Goal: Information Seeking & Learning: Learn about a topic

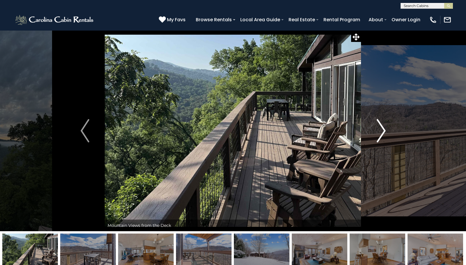
click at [380, 133] on img "Next" at bounding box center [381, 130] width 9 height 23
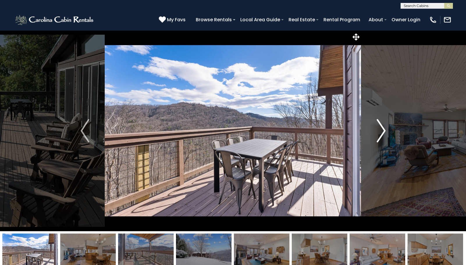
click at [380, 133] on img "Next" at bounding box center [381, 130] width 9 height 23
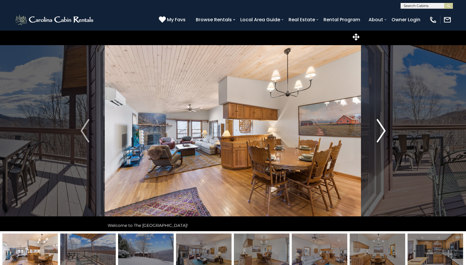
click at [380, 133] on img "Next" at bounding box center [381, 130] width 9 height 23
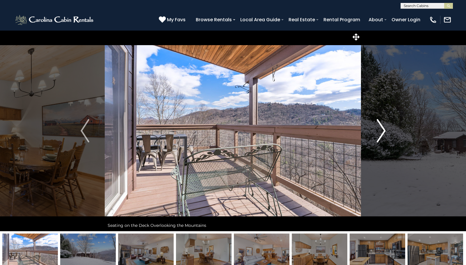
click at [380, 133] on img "Next" at bounding box center [381, 130] width 9 height 23
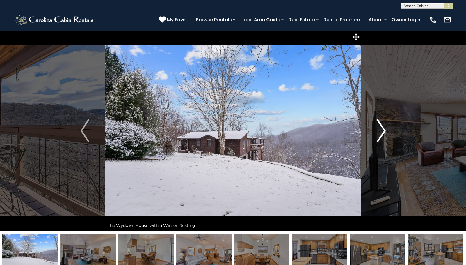
click at [380, 133] on img "Next" at bounding box center [381, 130] width 9 height 23
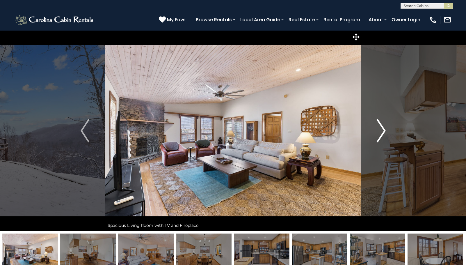
click at [380, 133] on img "Next" at bounding box center [381, 130] width 9 height 23
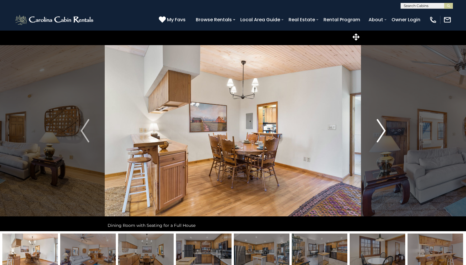
click at [380, 133] on img "Next" at bounding box center [381, 130] width 9 height 23
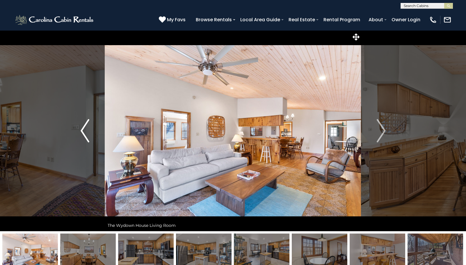
click at [86, 134] on img "Previous" at bounding box center [85, 130] width 9 height 23
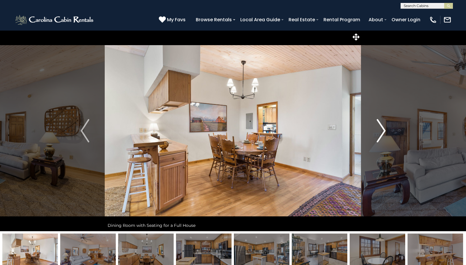
click at [383, 133] on img "Next" at bounding box center [381, 130] width 9 height 23
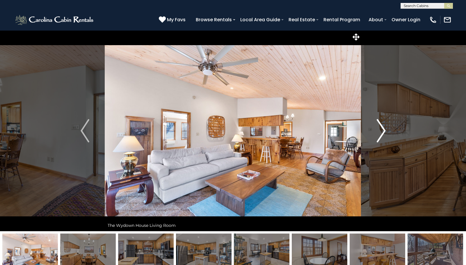
click at [383, 133] on img "Next" at bounding box center [381, 130] width 9 height 23
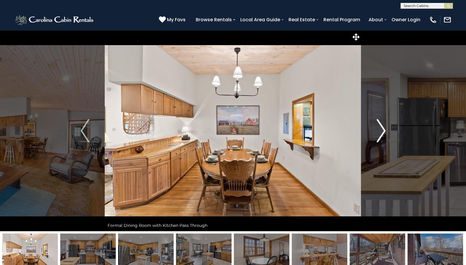
click at [383, 133] on img "Next" at bounding box center [381, 130] width 9 height 23
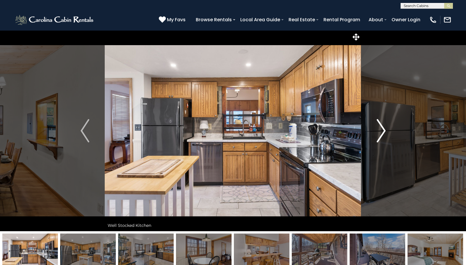
click at [383, 133] on img "Next" at bounding box center [381, 130] width 9 height 23
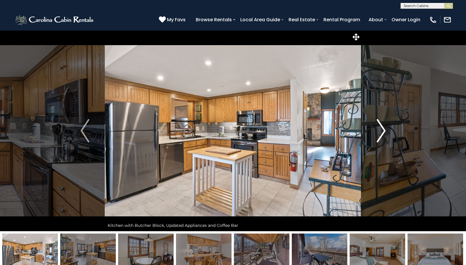
click at [383, 133] on img "Next" at bounding box center [381, 130] width 9 height 23
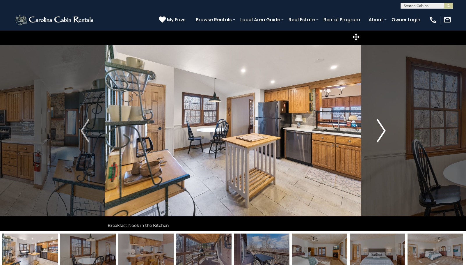
click at [383, 133] on img "Next" at bounding box center [381, 130] width 9 height 23
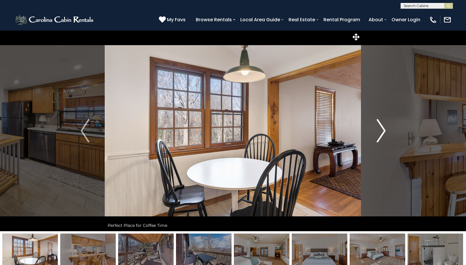
click at [383, 133] on img "Next" at bounding box center [381, 130] width 9 height 23
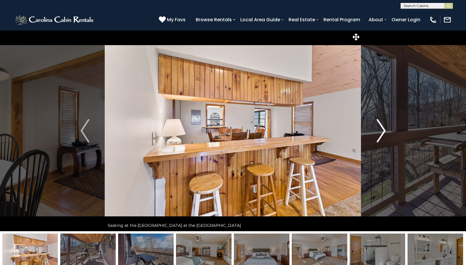
click at [383, 133] on img "Next" at bounding box center [381, 130] width 9 height 23
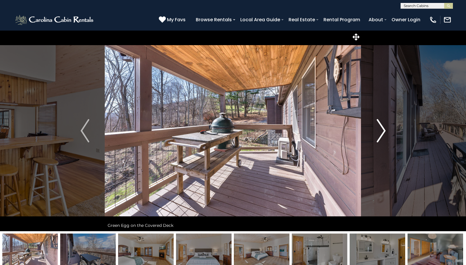
click at [383, 133] on img "Next" at bounding box center [381, 130] width 9 height 23
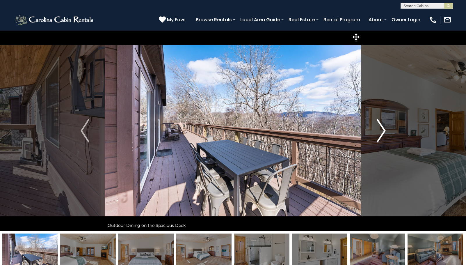
click at [383, 133] on img "Next" at bounding box center [381, 130] width 9 height 23
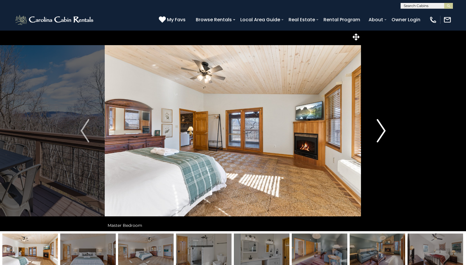
click at [384, 129] on img "Next" at bounding box center [381, 130] width 9 height 23
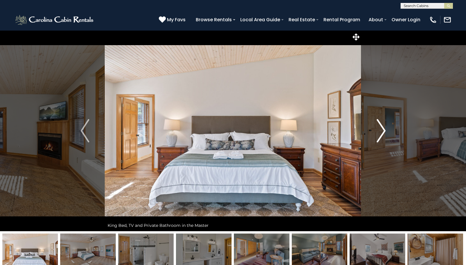
click at [384, 129] on img "Next" at bounding box center [381, 130] width 9 height 23
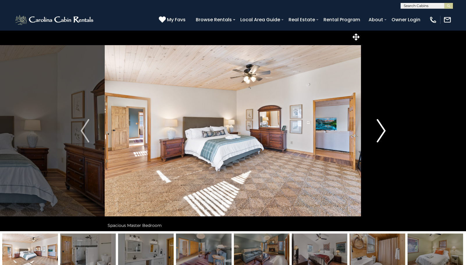
click at [381, 132] on img "Next" at bounding box center [381, 130] width 9 height 23
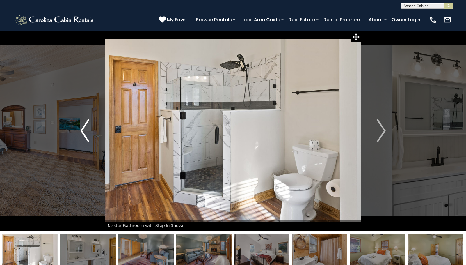
click at [86, 128] on img "Previous" at bounding box center [85, 130] width 9 height 23
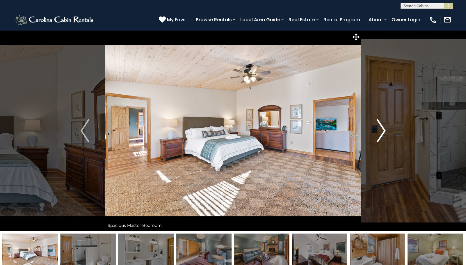
click at [382, 134] on img "Next" at bounding box center [381, 130] width 9 height 23
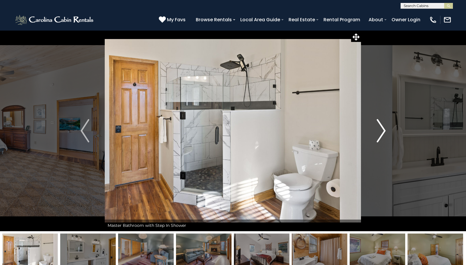
click at [382, 134] on img "Next" at bounding box center [381, 130] width 9 height 23
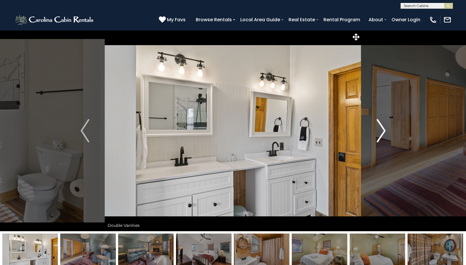
click at [382, 134] on img "Next" at bounding box center [381, 130] width 9 height 23
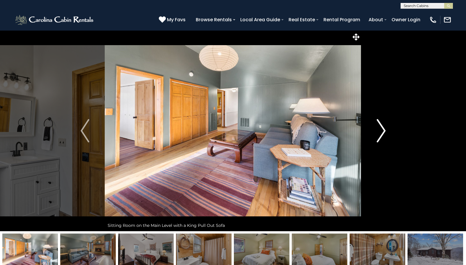
click at [382, 134] on img "Next" at bounding box center [381, 130] width 9 height 23
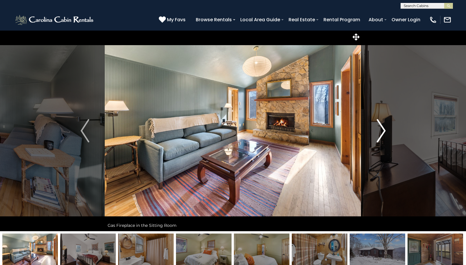
click at [382, 134] on img "Next" at bounding box center [381, 130] width 9 height 23
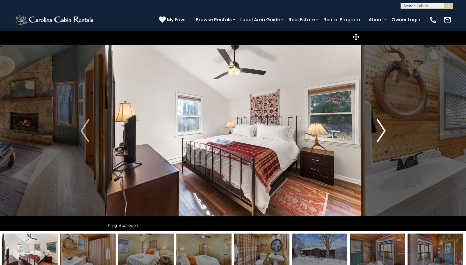
click at [382, 134] on img "Next" at bounding box center [381, 130] width 9 height 23
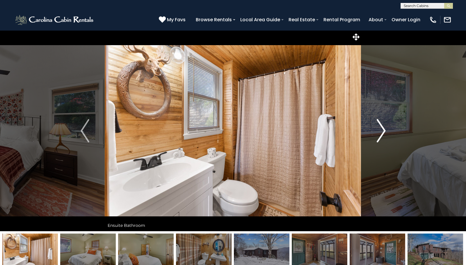
click at [382, 134] on img "Next" at bounding box center [381, 130] width 9 height 23
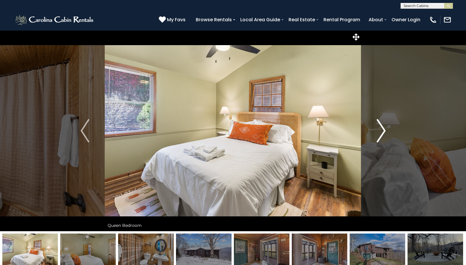
click at [382, 134] on img "Next" at bounding box center [381, 130] width 9 height 23
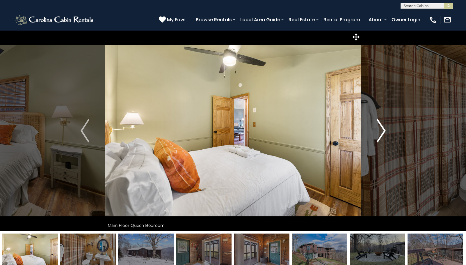
click at [382, 134] on img "Next" at bounding box center [381, 130] width 9 height 23
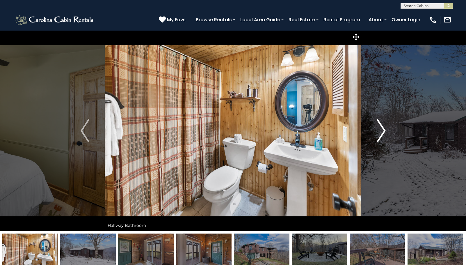
click at [382, 134] on img "Next" at bounding box center [381, 130] width 9 height 23
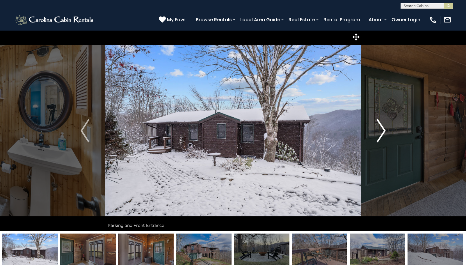
click at [382, 134] on img "Next" at bounding box center [381, 130] width 9 height 23
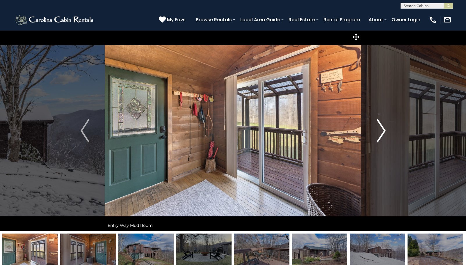
click at [382, 134] on img "Next" at bounding box center [381, 130] width 9 height 23
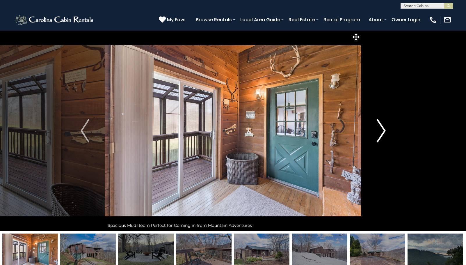
click at [382, 134] on img "Next" at bounding box center [381, 130] width 9 height 23
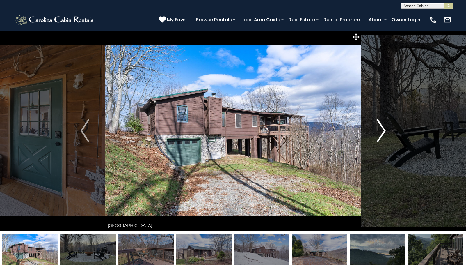
click at [382, 134] on img "Next" at bounding box center [381, 130] width 9 height 23
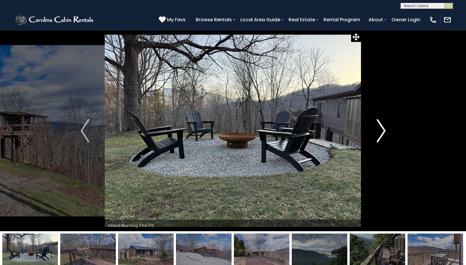
click at [382, 134] on img "Next" at bounding box center [381, 130] width 9 height 23
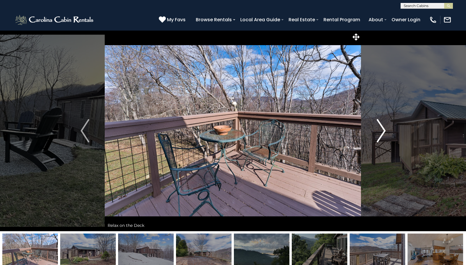
click at [382, 134] on img "Next" at bounding box center [381, 130] width 9 height 23
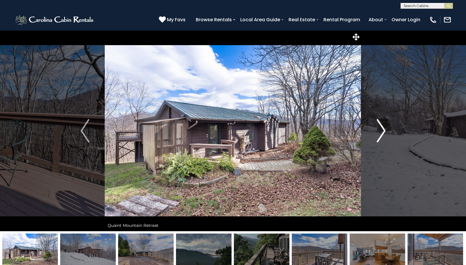
click at [382, 134] on img "Next" at bounding box center [381, 130] width 9 height 23
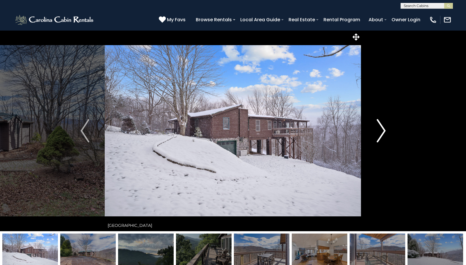
click at [382, 134] on img "Next" at bounding box center [381, 130] width 9 height 23
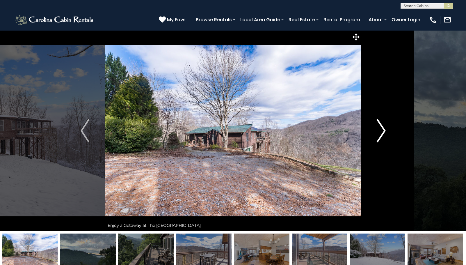
click at [382, 134] on img "Next" at bounding box center [381, 130] width 9 height 23
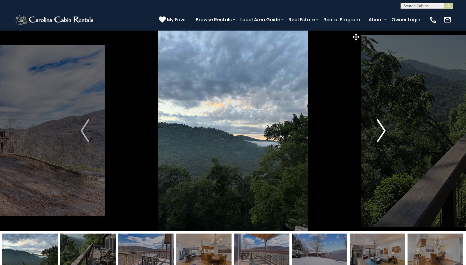
click at [382, 134] on img "Next" at bounding box center [381, 130] width 9 height 23
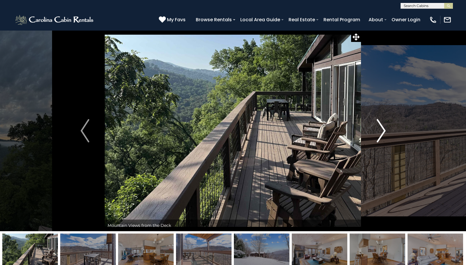
click at [382, 134] on img "Next" at bounding box center [381, 130] width 9 height 23
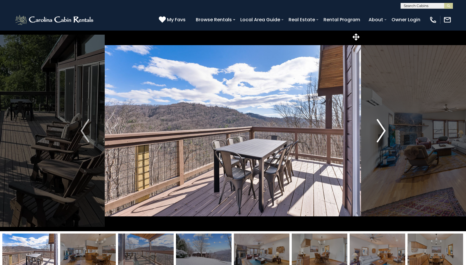
click at [382, 134] on img "Next" at bounding box center [381, 130] width 9 height 23
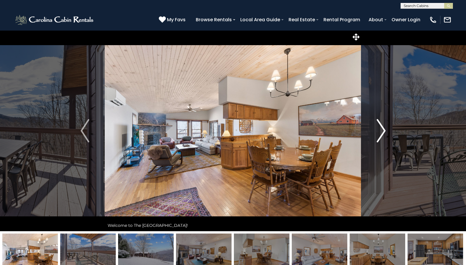
click at [382, 134] on img "Next" at bounding box center [381, 130] width 9 height 23
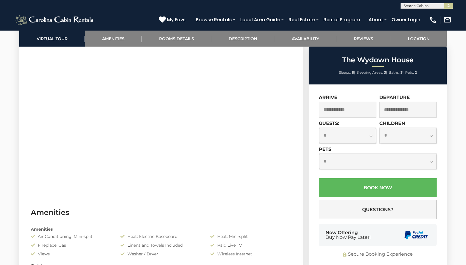
scroll to position [320, 0]
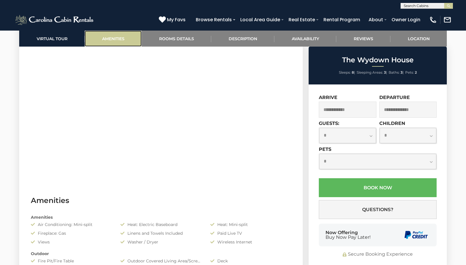
click at [123, 39] on link "Amenities" at bounding box center [113, 39] width 57 height 16
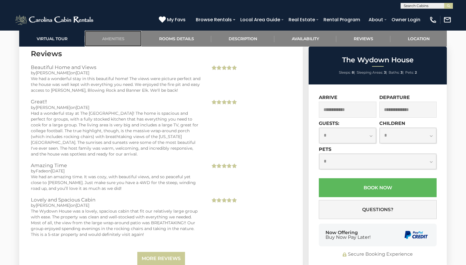
scroll to position [1277, 0]
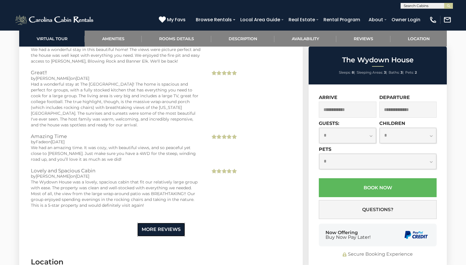
click at [163, 222] on link "More Reviews" at bounding box center [161, 229] width 48 height 14
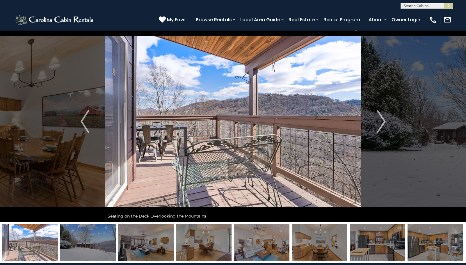
scroll to position [0, 0]
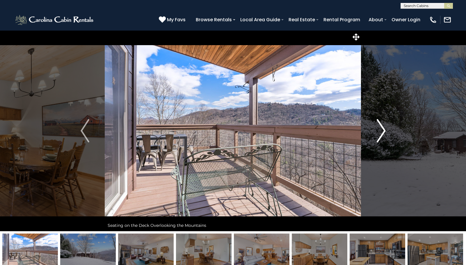
click at [380, 131] on img "Next" at bounding box center [381, 130] width 9 height 23
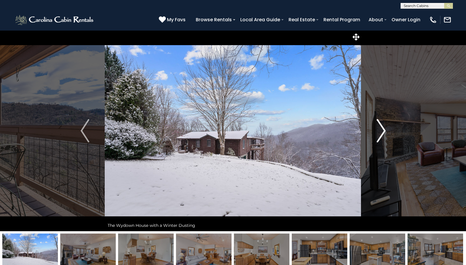
click at [380, 131] on img "Next" at bounding box center [381, 130] width 9 height 23
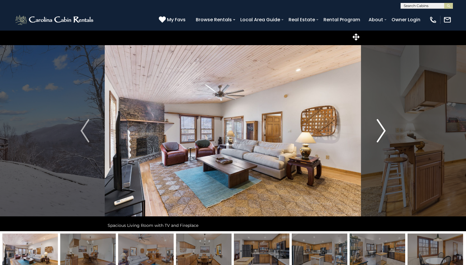
click at [380, 131] on img "Next" at bounding box center [381, 130] width 9 height 23
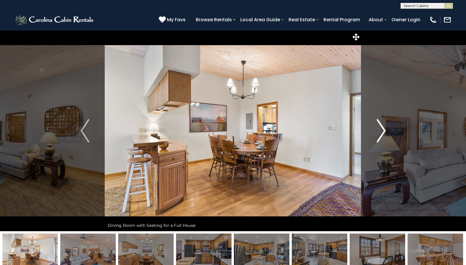
click at [380, 131] on img "Next" at bounding box center [381, 130] width 9 height 23
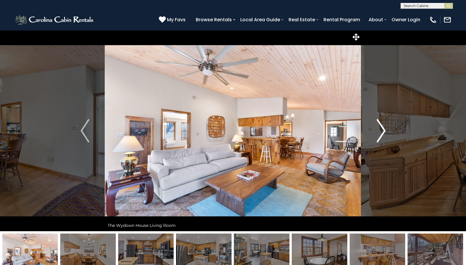
click at [380, 131] on img "Next" at bounding box center [381, 130] width 9 height 23
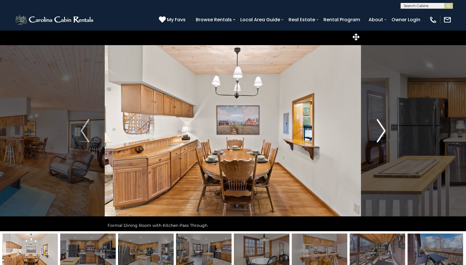
click at [380, 131] on img "Next" at bounding box center [381, 130] width 9 height 23
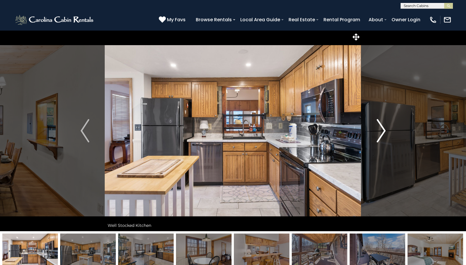
click at [380, 131] on img "Next" at bounding box center [381, 130] width 9 height 23
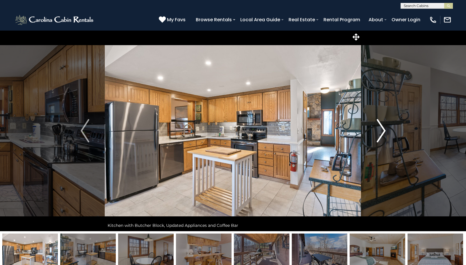
click at [380, 131] on img "Next" at bounding box center [381, 130] width 9 height 23
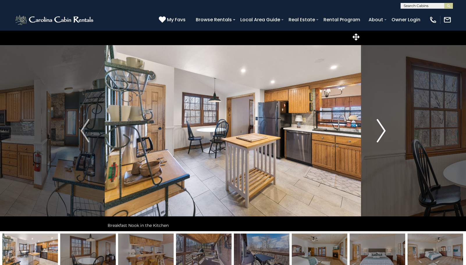
click at [380, 131] on img "Next" at bounding box center [381, 130] width 9 height 23
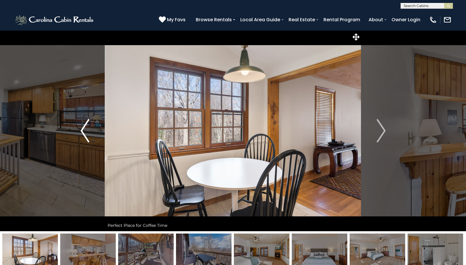
click at [85, 130] on img "Previous" at bounding box center [85, 130] width 9 height 23
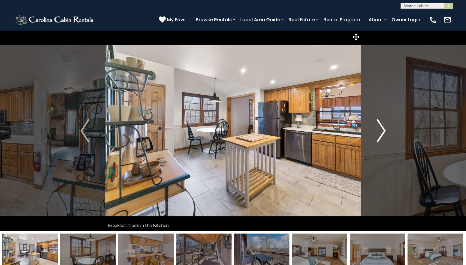
click at [385, 133] on img "Next" at bounding box center [381, 130] width 9 height 23
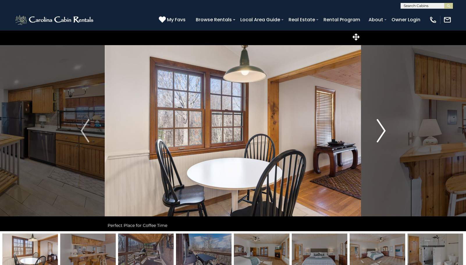
click at [385, 133] on img "Next" at bounding box center [381, 130] width 9 height 23
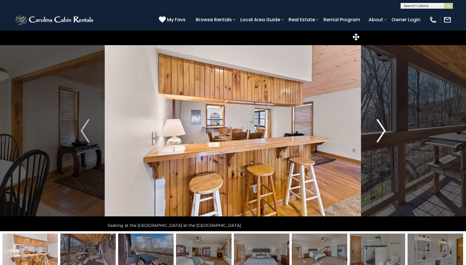
click at [385, 133] on img "Next" at bounding box center [381, 130] width 9 height 23
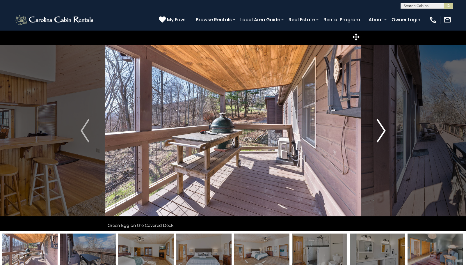
click at [385, 133] on img "Next" at bounding box center [381, 130] width 9 height 23
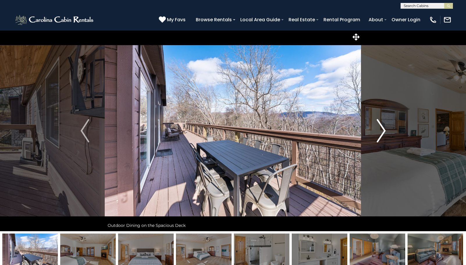
click at [385, 133] on img "Next" at bounding box center [381, 130] width 9 height 23
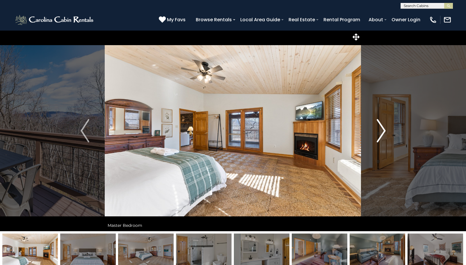
click at [385, 133] on img "Next" at bounding box center [381, 130] width 9 height 23
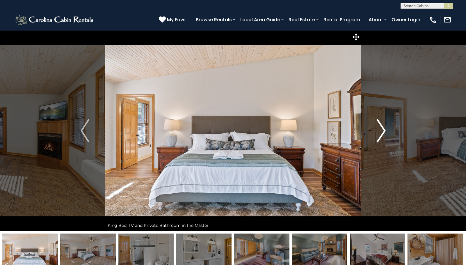
click at [385, 133] on img "Next" at bounding box center [381, 130] width 9 height 23
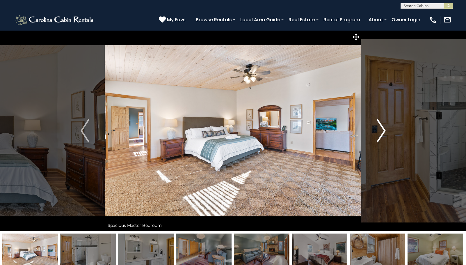
click at [385, 133] on img "Next" at bounding box center [381, 130] width 9 height 23
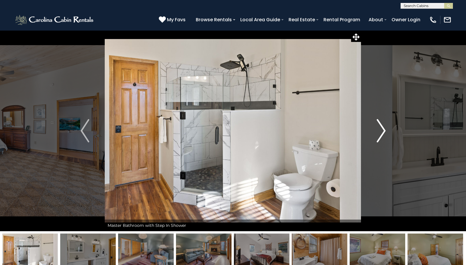
click at [385, 133] on img "Next" at bounding box center [381, 130] width 9 height 23
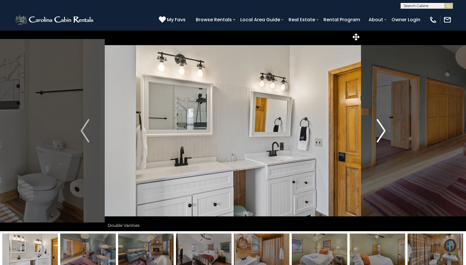
click at [385, 133] on img "Next" at bounding box center [381, 130] width 9 height 23
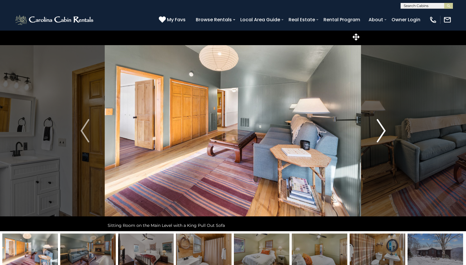
click at [385, 133] on img "Next" at bounding box center [381, 130] width 9 height 23
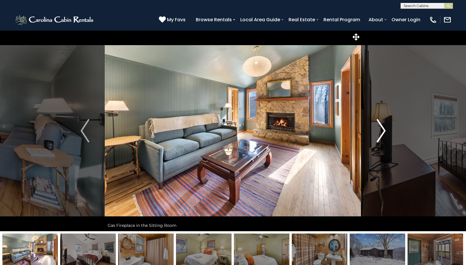
click at [384, 133] on img "Next" at bounding box center [381, 130] width 9 height 23
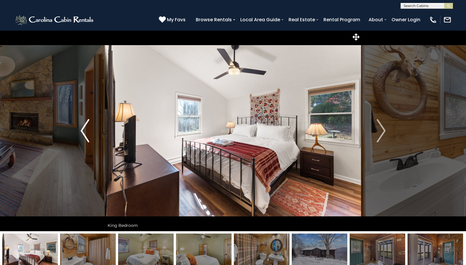
click at [87, 133] on img "Previous" at bounding box center [85, 130] width 9 height 23
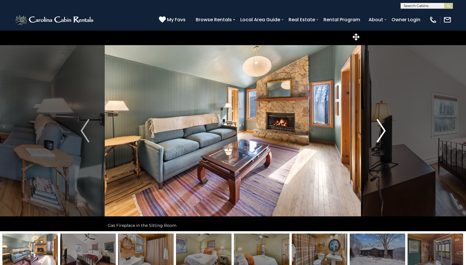
click at [381, 128] on img "Next" at bounding box center [381, 130] width 9 height 23
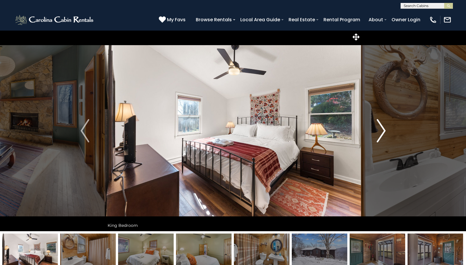
click at [381, 128] on img "Next" at bounding box center [381, 130] width 9 height 23
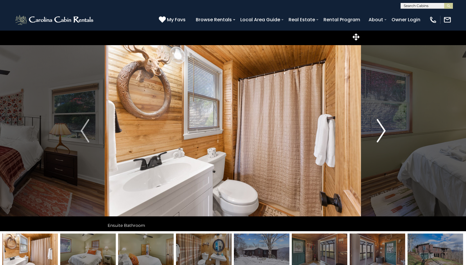
click at [381, 128] on img "Next" at bounding box center [381, 130] width 9 height 23
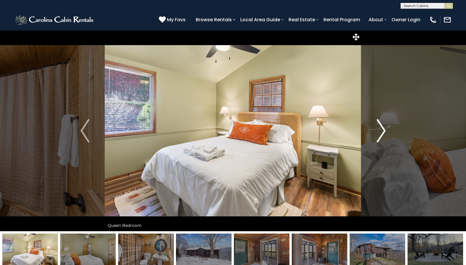
click at [381, 128] on img "Next" at bounding box center [381, 130] width 9 height 23
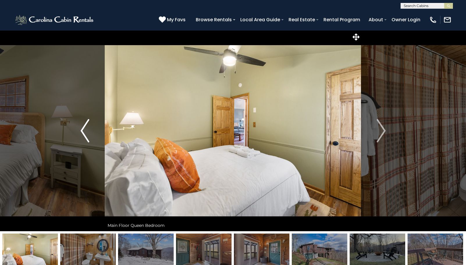
click at [88, 135] on img "Previous" at bounding box center [85, 130] width 9 height 23
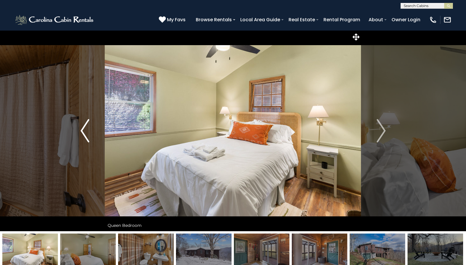
click at [88, 135] on img "Previous" at bounding box center [85, 130] width 9 height 23
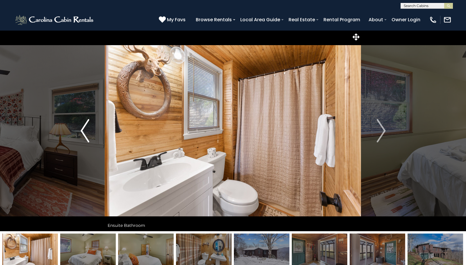
click at [88, 135] on img "Previous" at bounding box center [85, 130] width 9 height 23
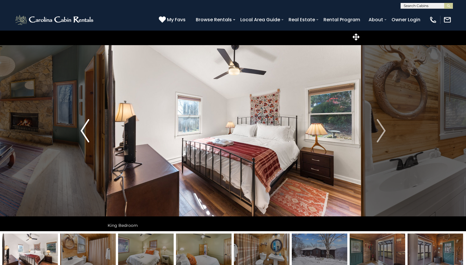
click at [88, 135] on img "Previous" at bounding box center [85, 130] width 9 height 23
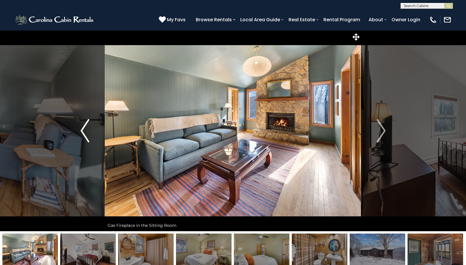
click at [88, 135] on img "Previous" at bounding box center [85, 130] width 9 height 23
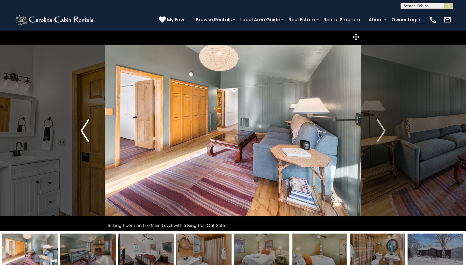
click at [88, 135] on img "Previous" at bounding box center [85, 130] width 9 height 23
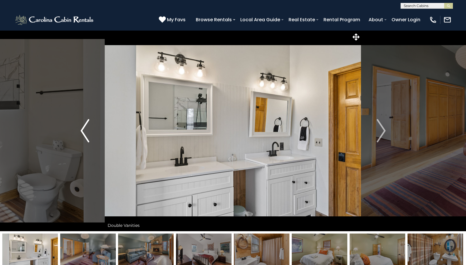
click at [88, 135] on img "Previous" at bounding box center [85, 130] width 9 height 23
